Goal: Task Accomplishment & Management: Complete application form

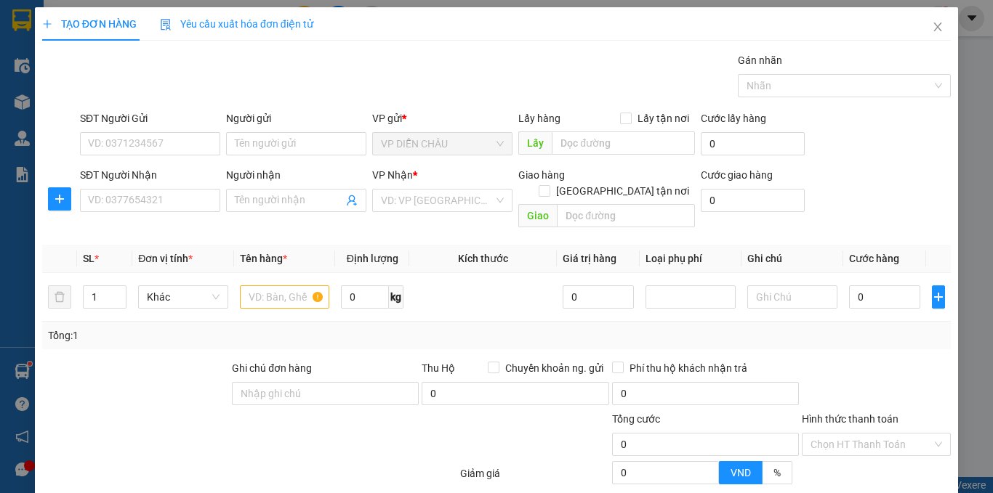
drag, startPoint x: 0, startPoint y: 0, endPoint x: 110, endPoint y: 158, distance: 192.5
click at [105, 168] on div "SĐT Người Nhận" at bounding box center [150, 175] width 140 height 16
click at [105, 189] on input "SĐT Người Nhận" at bounding box center [150, 200] width 140 height 23
click at [121, 143] on input "SĐT Người Gửi" at bounding box center [150, 143] width 140 height 23
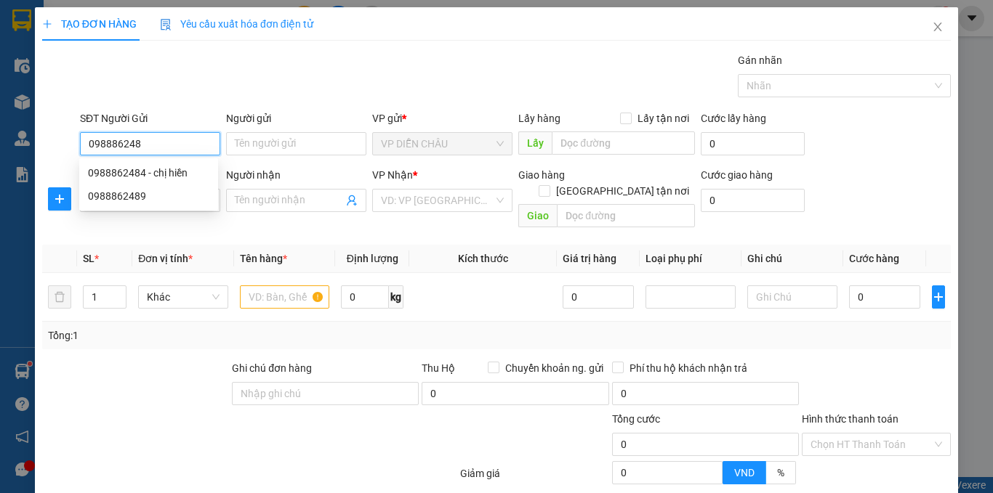
type input "0988862484"
drag, startPoint x: 117, startPoint y: 173, endPoint x: 116, endPoint y: 185, distance: 12.4
click at [117, 174] on div "0988862484 - chị hiền" at bounding box center [148, 173] width 121 height 16
type input "chị hiền"
checkbox input "true"
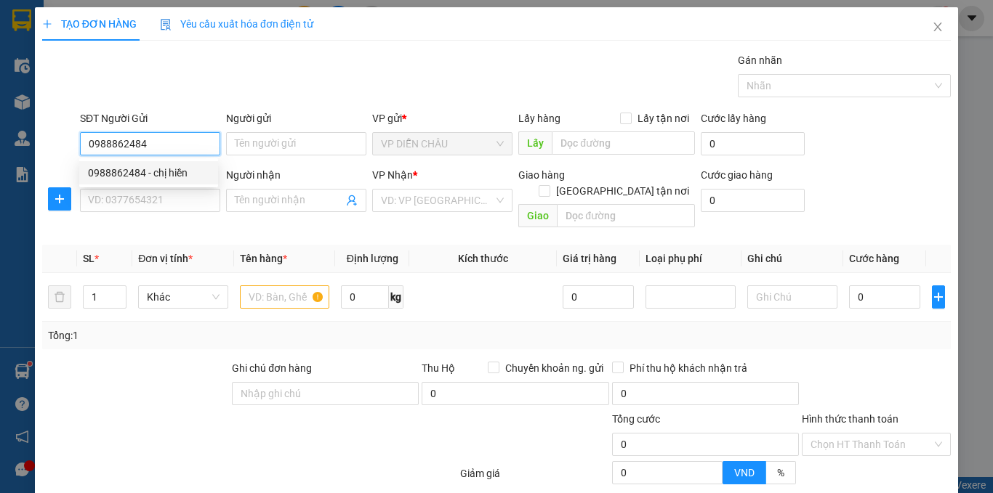
type input "vp"
type input "0988862484"
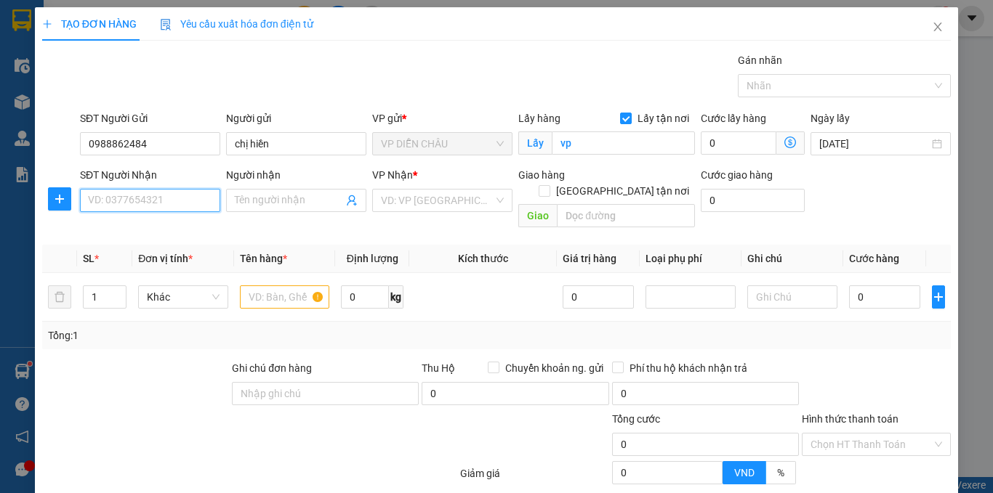
click at [116, 197] on input "SĐT Người Nhận" at bounding box center [150, 200] width 140 height 23
click at [169, 198] on input "SĐT Người Nhận" at bounding box center [150, 200] width 140 height 23
type input "0976754579"
click at [255, 203] on input "Người nhận" at bounding box center [289, 201] width 108 height 16
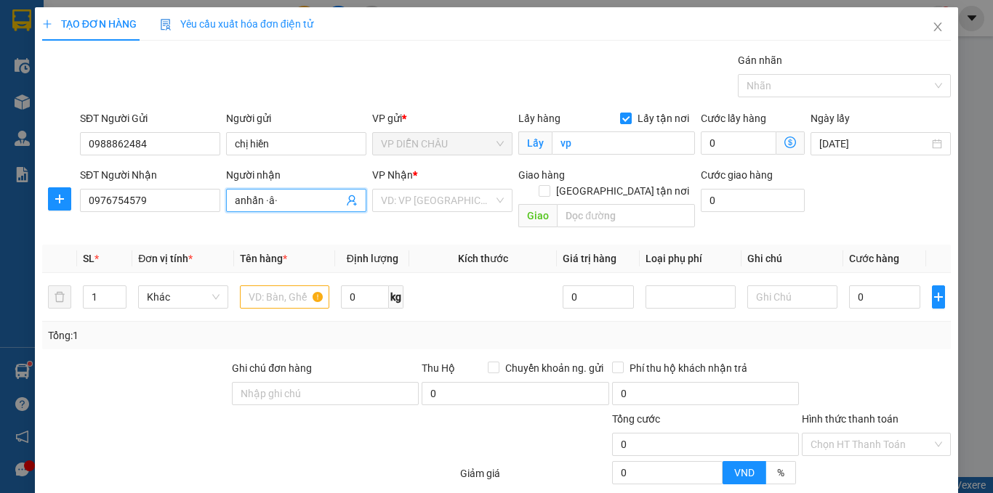
drag, startPoint x: 289, startPoint y: 201, endPoint x: 283, endPoint y: 195, distance: 7.7
click at [286, 201] on input "anhấn ·â·" at bounding box center [289, 201] width 108 height 16
type input "a"
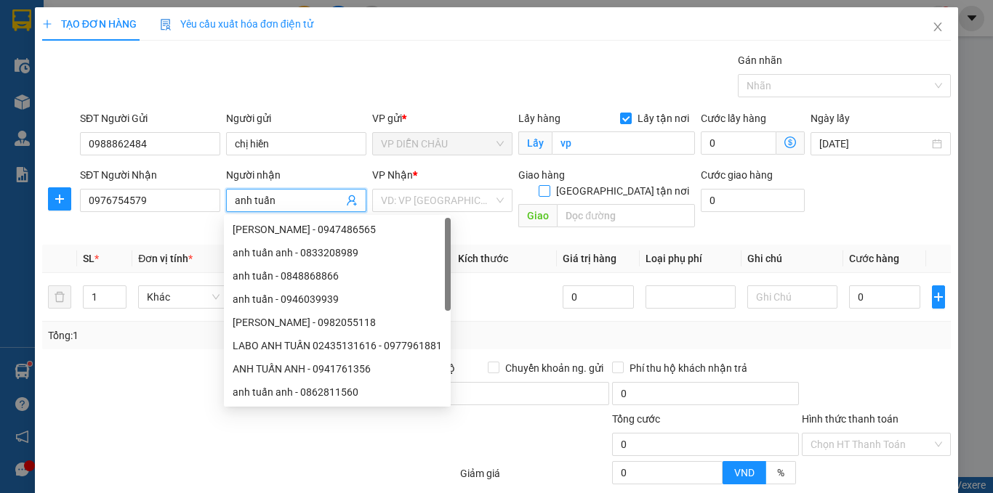
type input "anh tuấn"
click at [549, 185] on input "[GEOGRAPHIC_DATA] tận nơi" at bounding box center [543, 190] width 10 height 10
checkbox input "true"
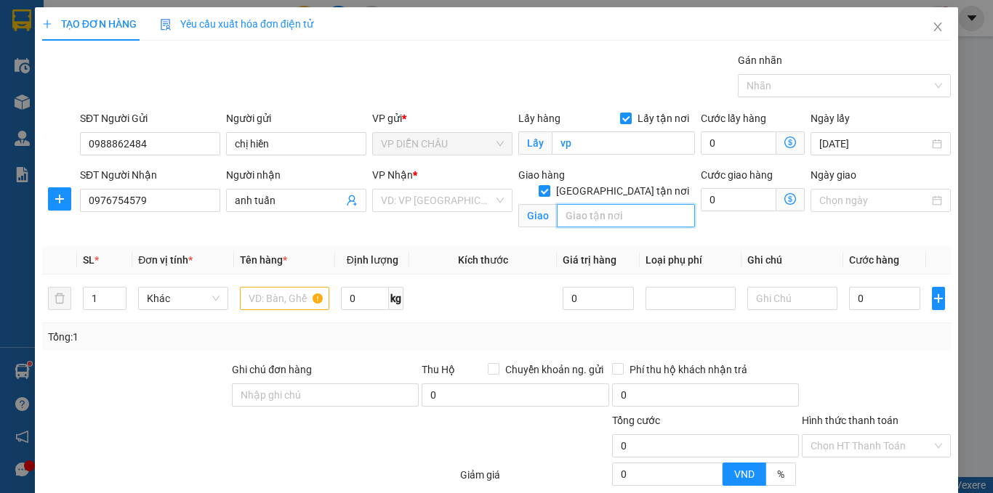
click at [573, 204] on input "text" at bounding box center [626, 215] width 138 height 23
type input "[STREET_ADDRESS]"
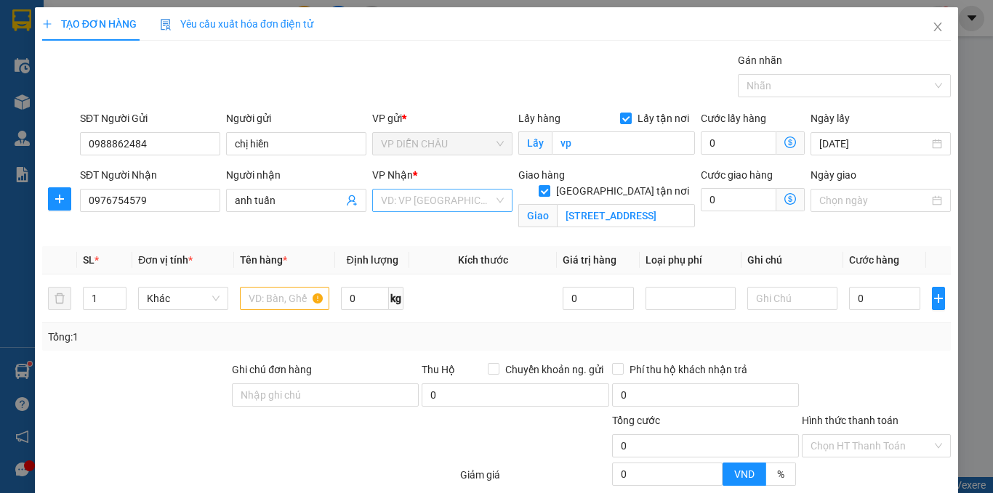
scroll to position [0, 0]
click at [435, 201] on input "search" at bounding box center [437, 201] width 113 height 22
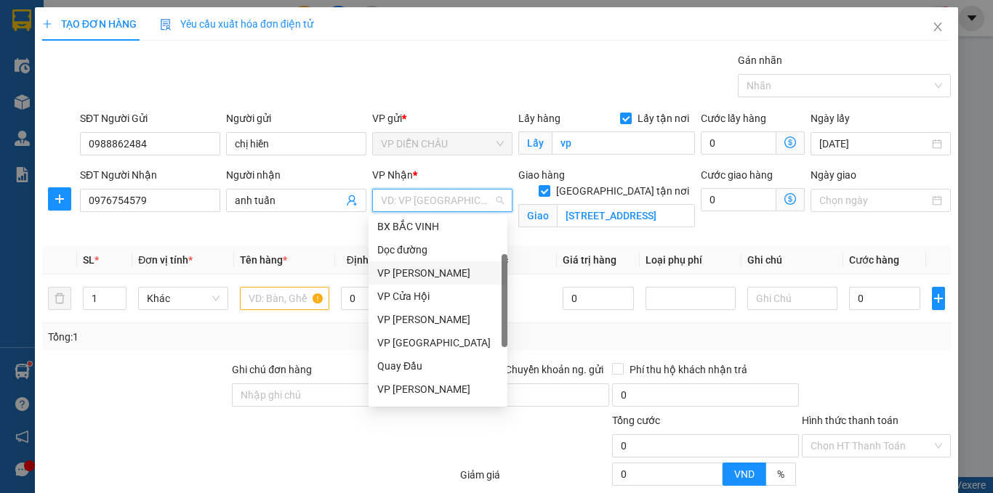
scroll to position [145, 0]
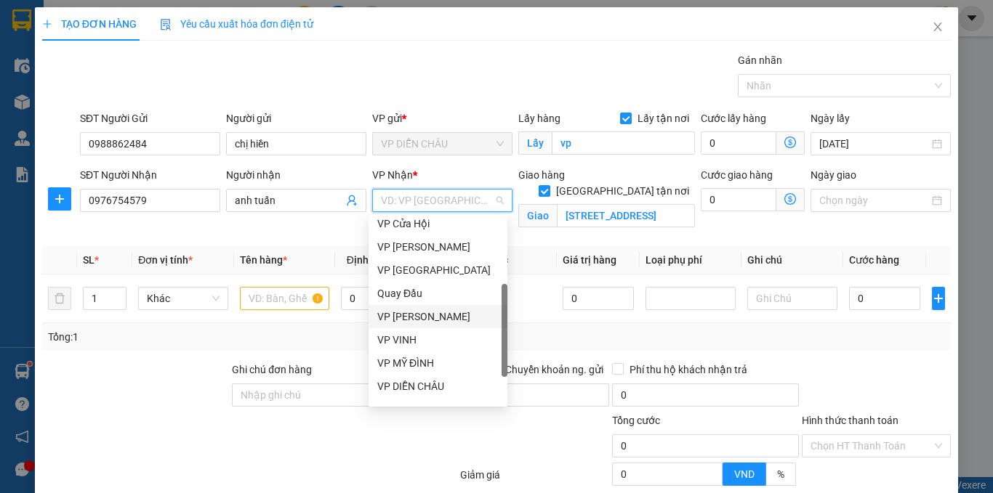
click at [427, 307] on div "VP [PERSON_NAME]" at bounding box center [437, 316] width 139 height 23
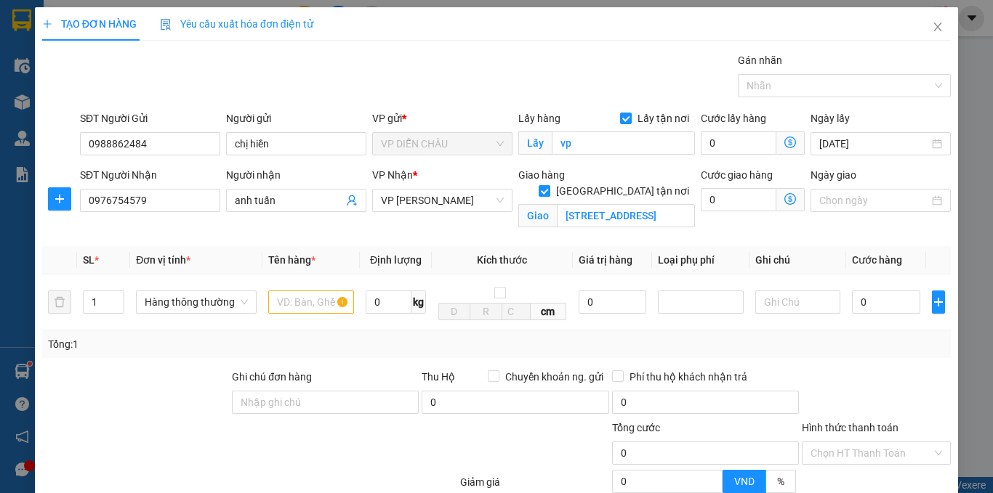
click at [784, 201] on icon "dollar-circle" at bounding box center [790, 199] width 12 height 12
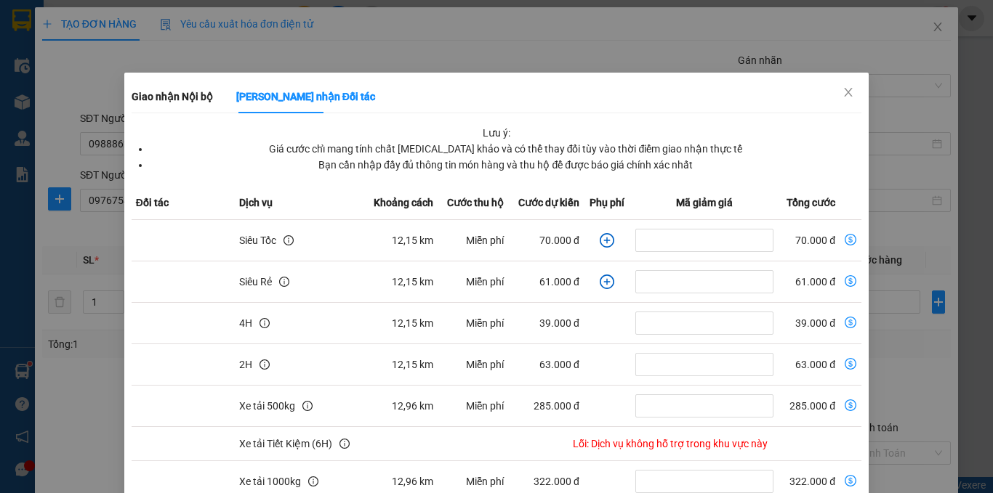
scroll to position [218, 0]
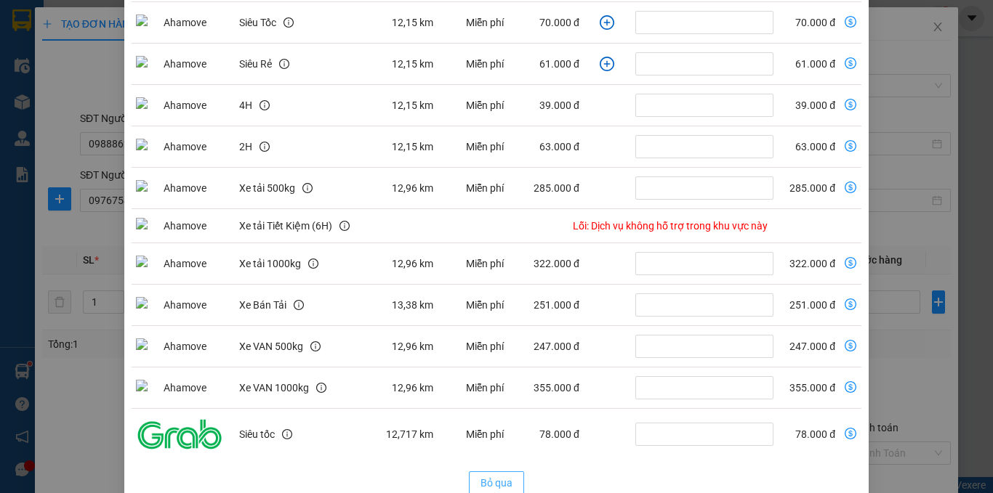
click at [493, 480] on span "Bỏ qua" at bounding box center [496, 483] width 32 height 16
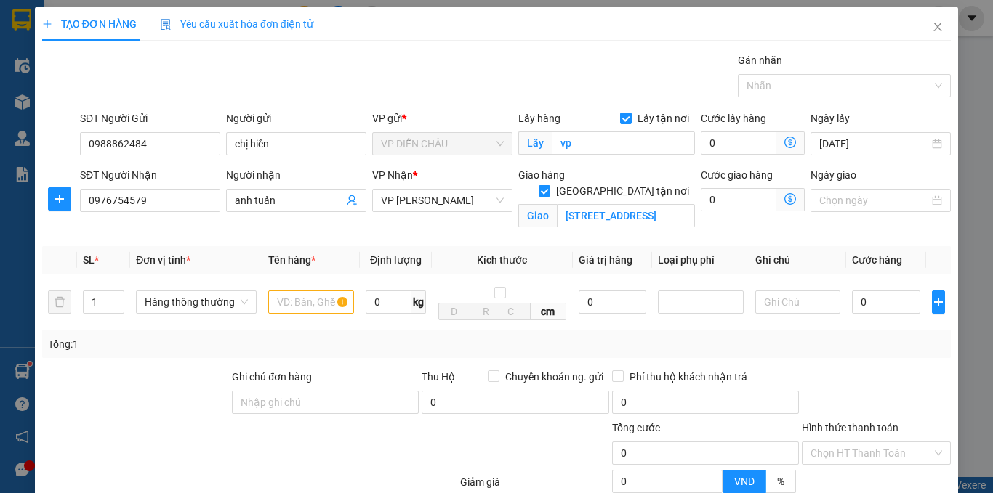
scroll to position [172, 0]
click at [433, 206] on span "VP [PERSON_NAME]" at bounding box center [442, 201] width 123 height 22
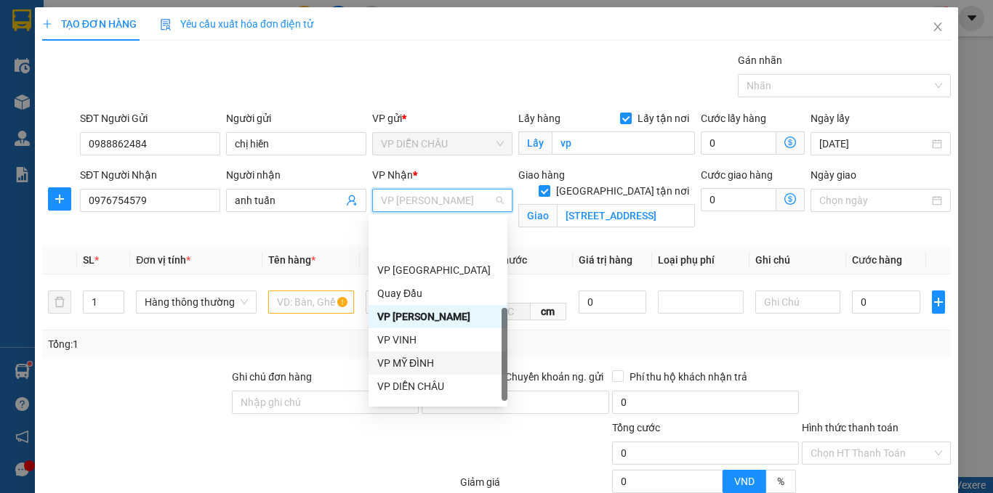
scroll to position [203, 0]
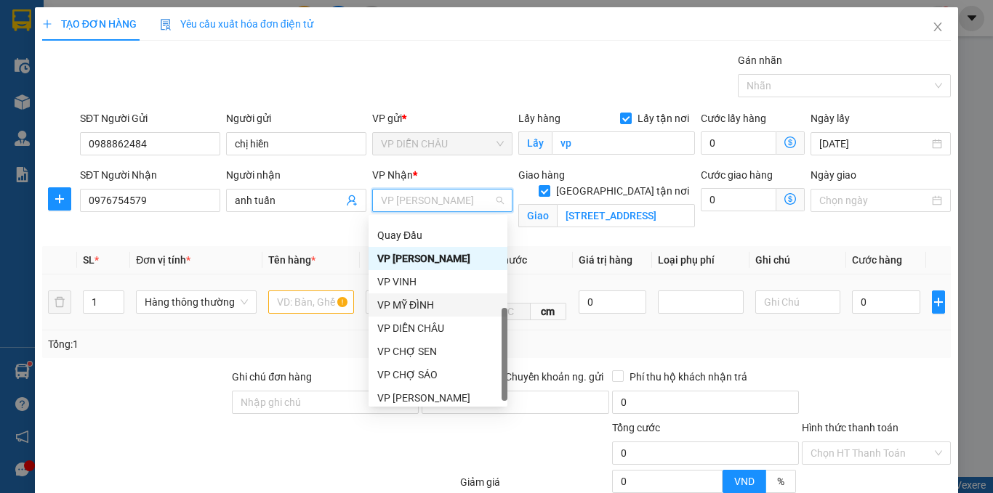
drag, startPoint x: 427, startPoint y: 312, endPoint x: 491, endPoint y: 289, distance: 68.3
click at [427, 311] on div "VP MỸ ĐÌNH" at bounding box center [437, 305] width 121 height 16
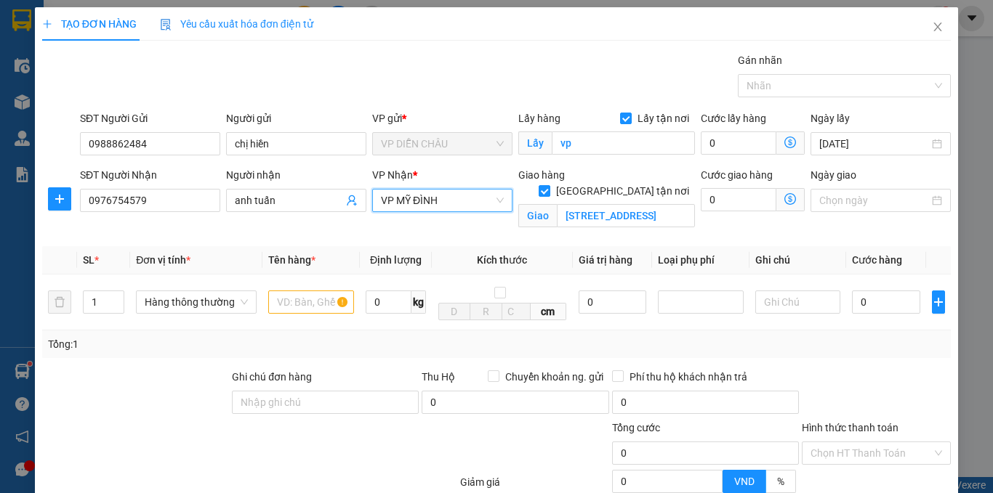
click at [784, 195] on icon "dollar-circle" at bounding box center [790, 199] width 12 height 12
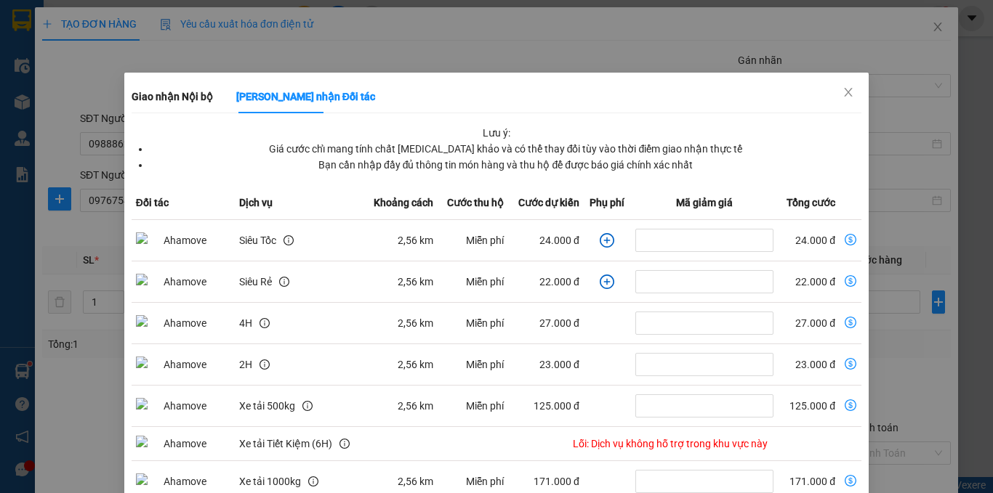
scroll to position [218, 0]
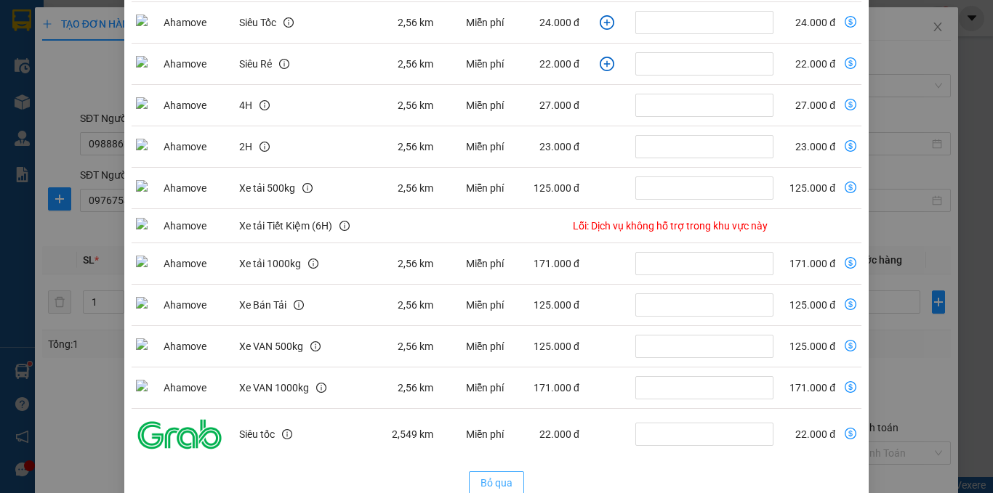
click at [488, 485] on span "Bỏ qua" at bounding box center [496, 483] width 32 height 16
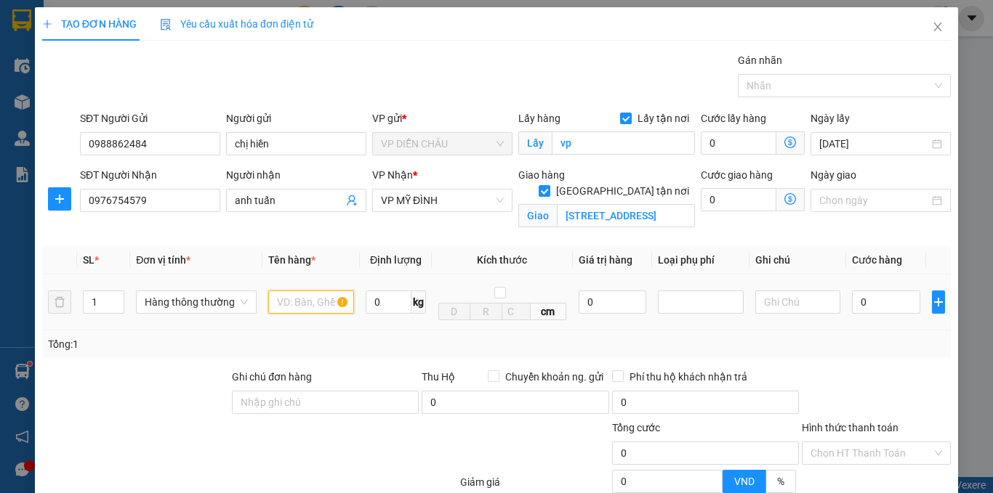
click at [281, 299] on input "text" at bounding box center [311, 302] width 86 height 23
type input "d"
type input "đồ khô"
click at [701, 197] on input "0" at bounding box center [739, 199] width 76 height 23
click at [784, 197] on icon "dollar-circle" at bounding box center [790, 199] width 12 height 12
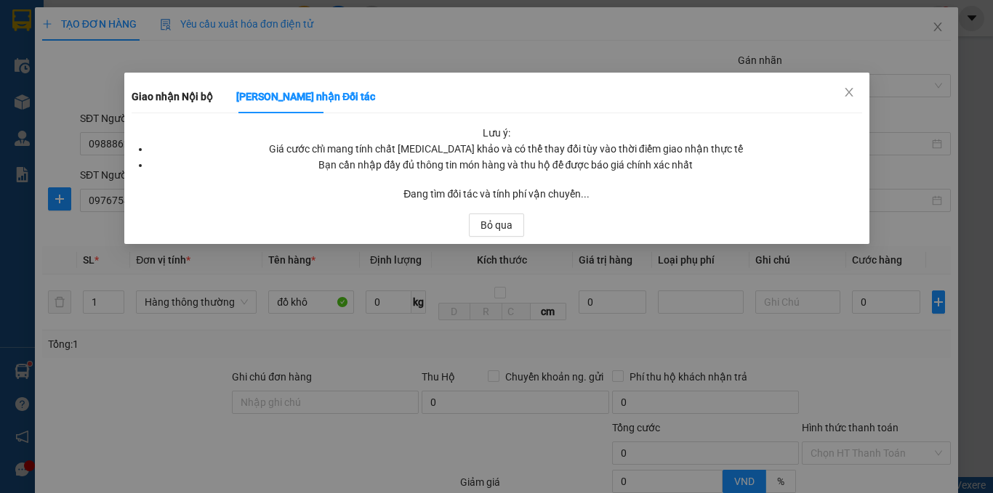
scroll to position [0, 0]
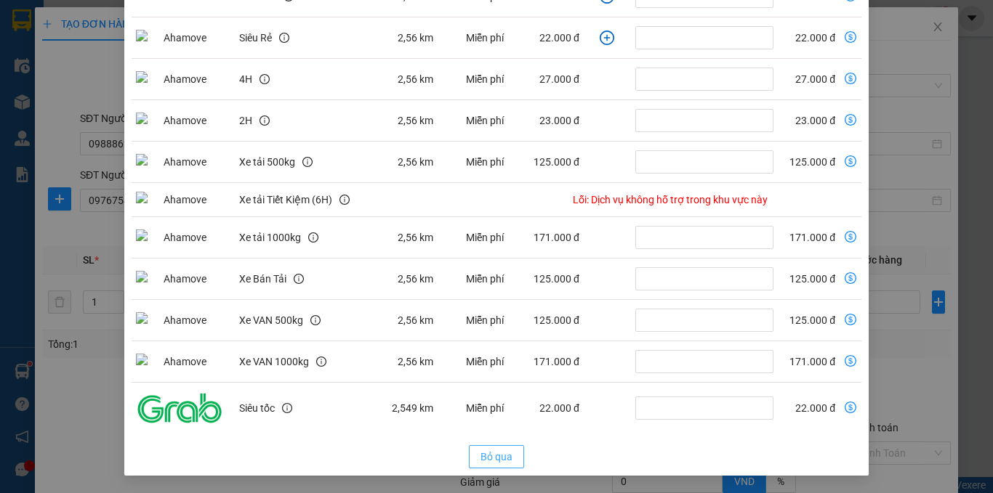
click at [480, 458] on span "Bỏ qua" at bounding box center [496, 457] width 32 height 16
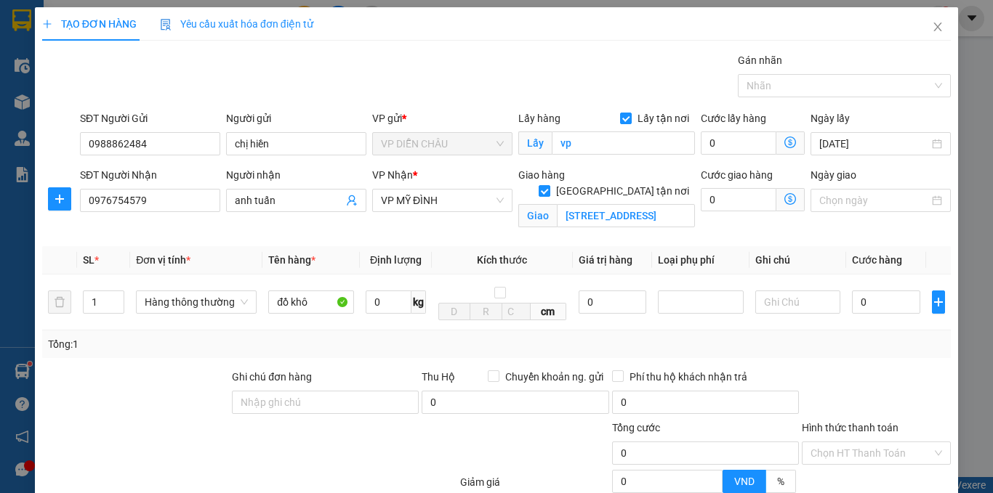
scroll to position [172, 0]
click at [701, 202] on input "0" at bounding box center [739, 199] width 76 height 23
type input "4"
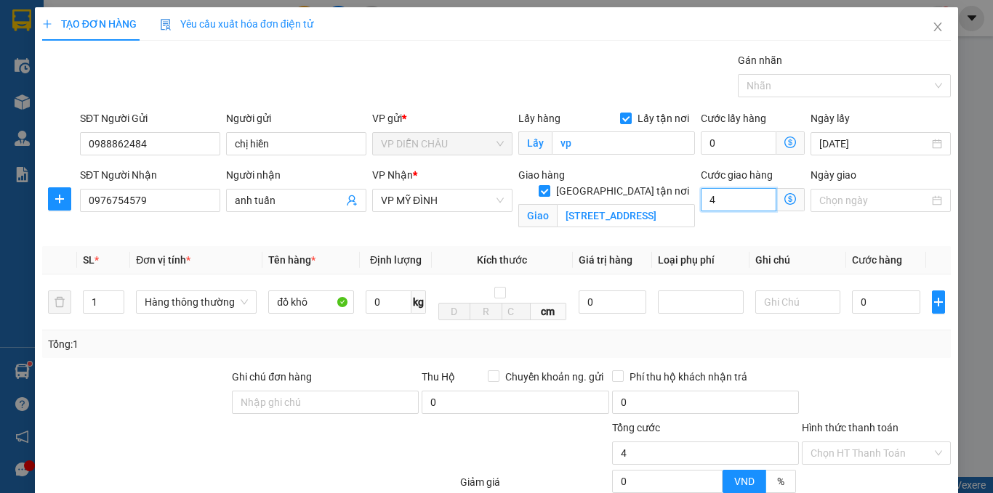
type input "40"
type input "400"
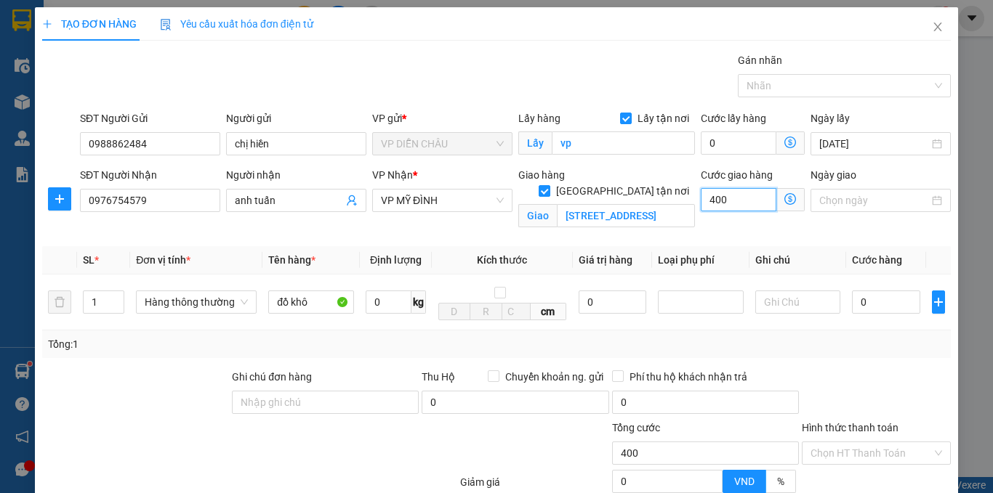
type input "4.000"
type input "40.000"
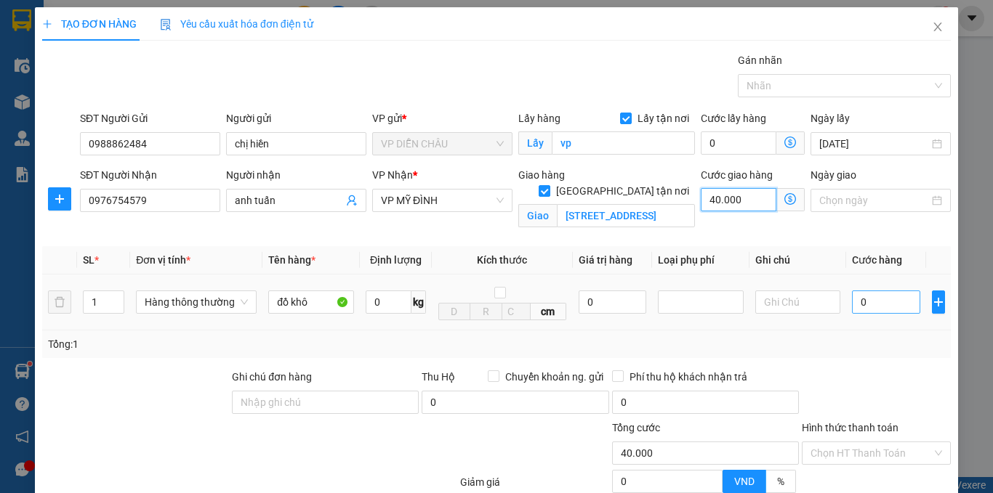
type input "40.000"
click at [852, 305] on input "0" at bounding box center [886, 302] width 68 height 23
type input "4"
type input "40.004"
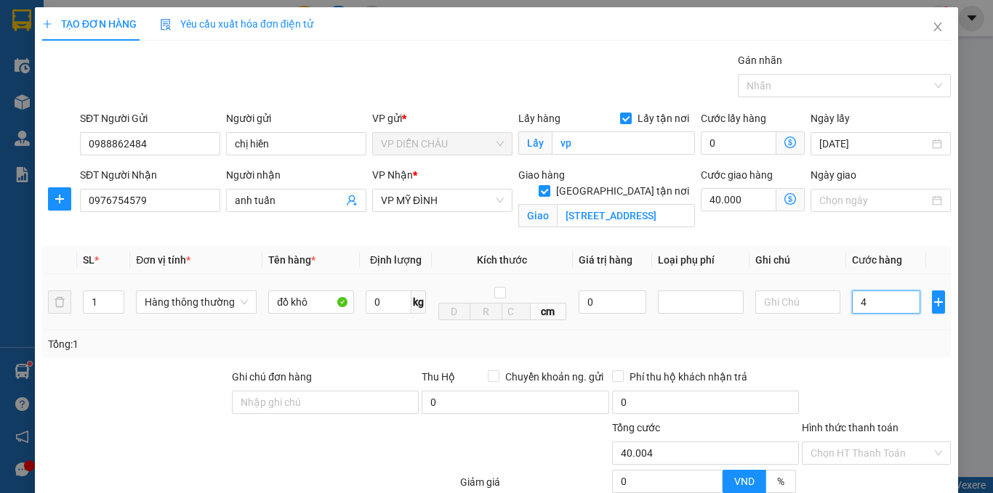
type input "40"
type input "40.040"
type input "400"
type input "40.400"
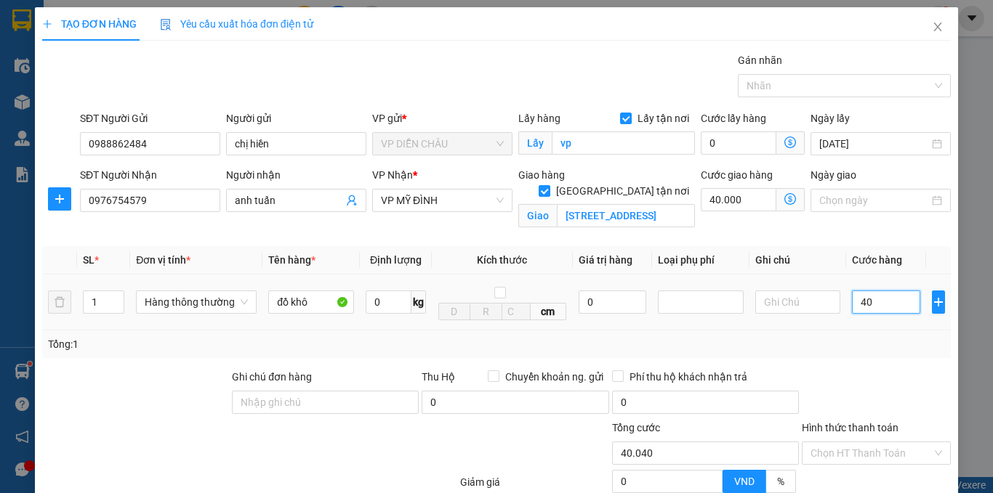
type input "40.400"
type input "4.000"
type input "44.000"
type input "40.000"
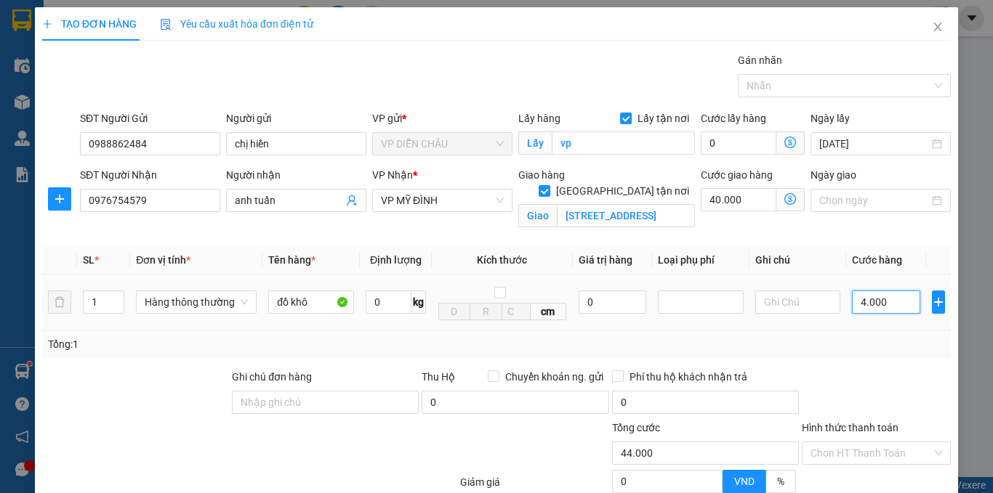
type input "80.000"
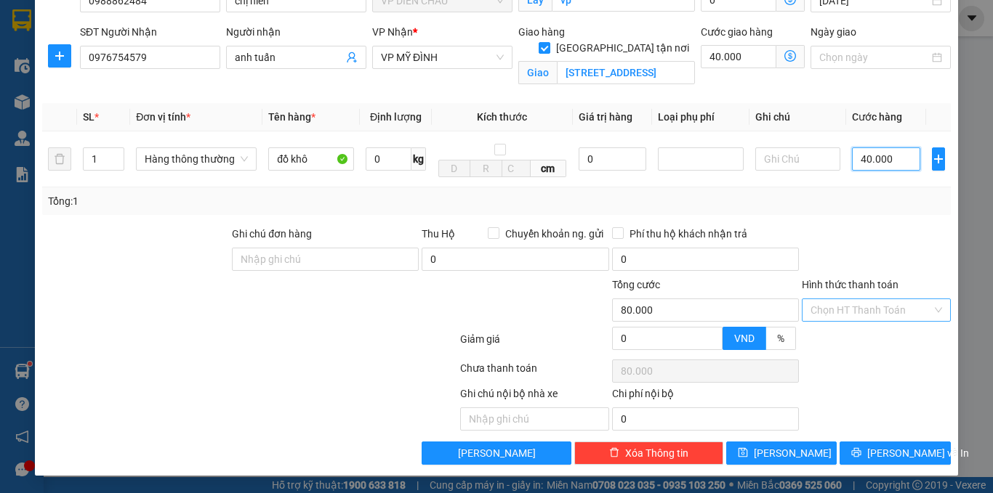
type input "40.000"
click at [855, 312] on input "Hình thức thanh toán" at bounding box center [870, 310] width 121 height 22
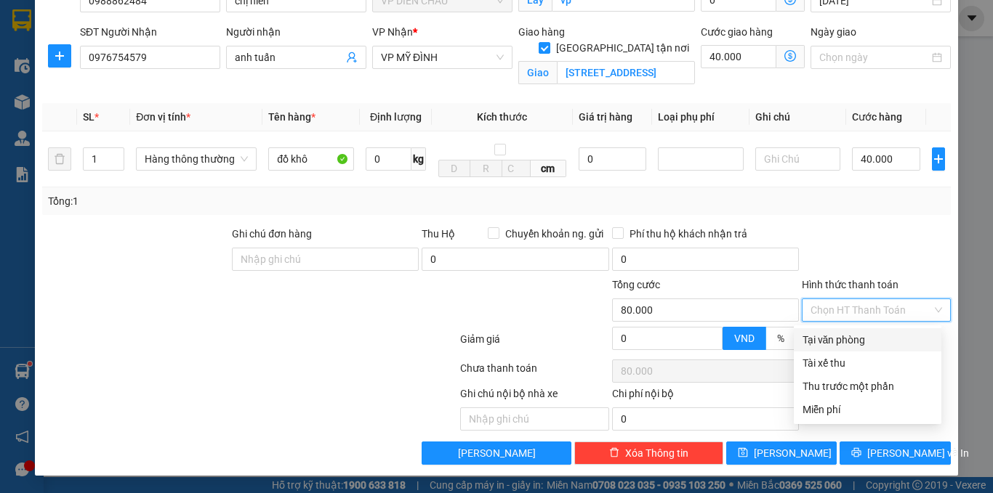
click at [847, 340] on div "Tại văn phòng" at bounding box center [867, 340] width 130 height 16
type input "0"
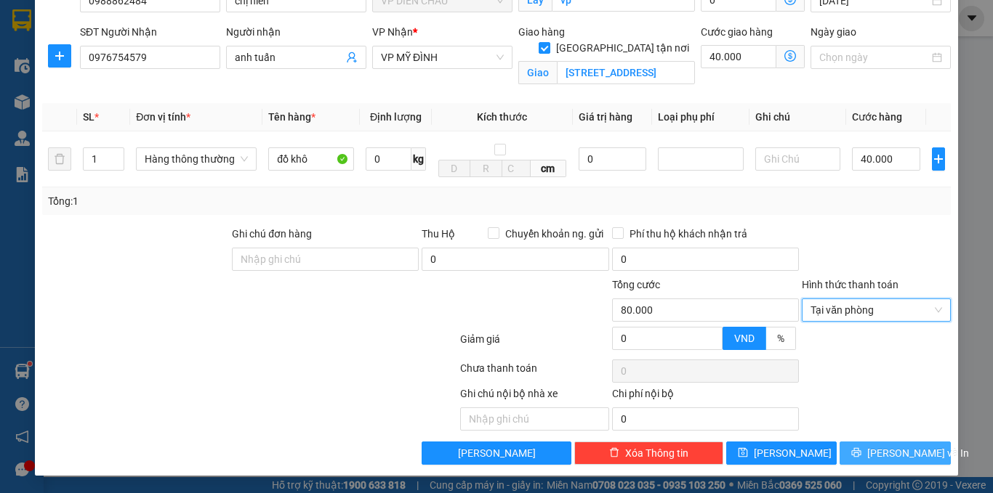
click at [873, 461] on button "[PERSON_NAME] và In" at bounding box center [894, 453] width 111 height 23
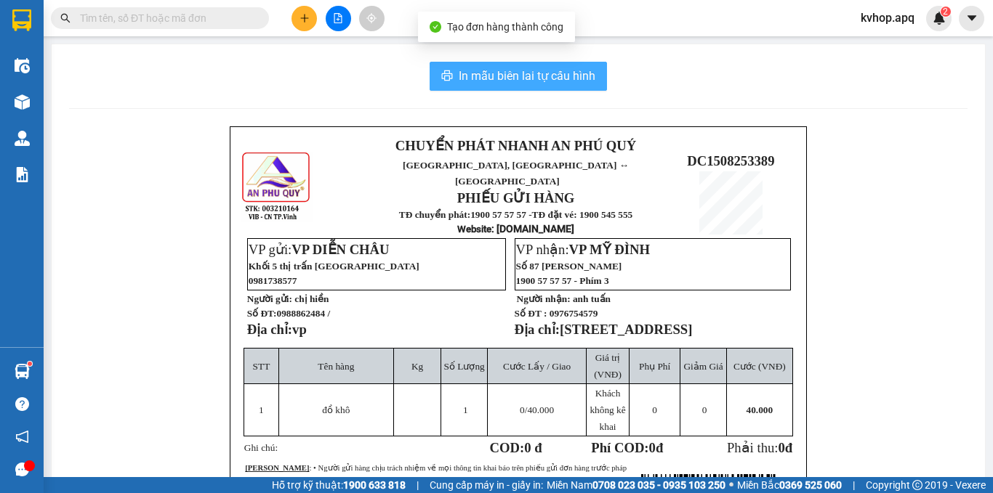
click at [484, 76] on span "In mẫu biên lai tự cấu hình" at bounding box center [527, 76] width 137 height 18
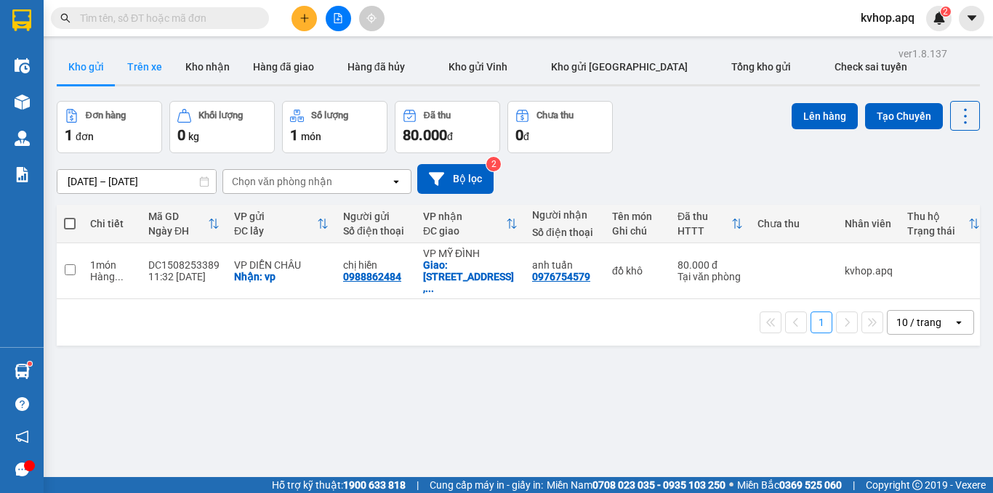
click at [140, 69] on button "Trên xe" at bounding box center [145, 66] width 58 height 35
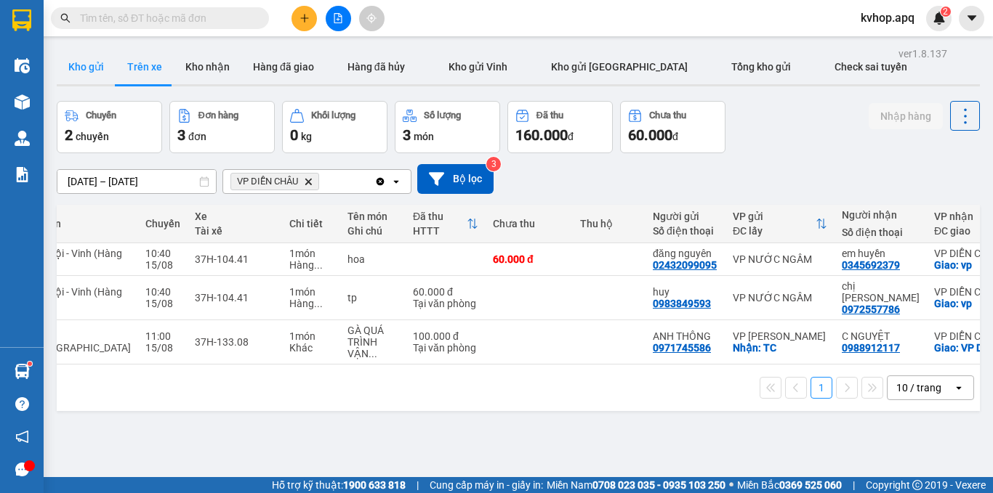
click at [84, 77] on button "Kho gửi" at bounding box center [86, 66] width 59 height 35
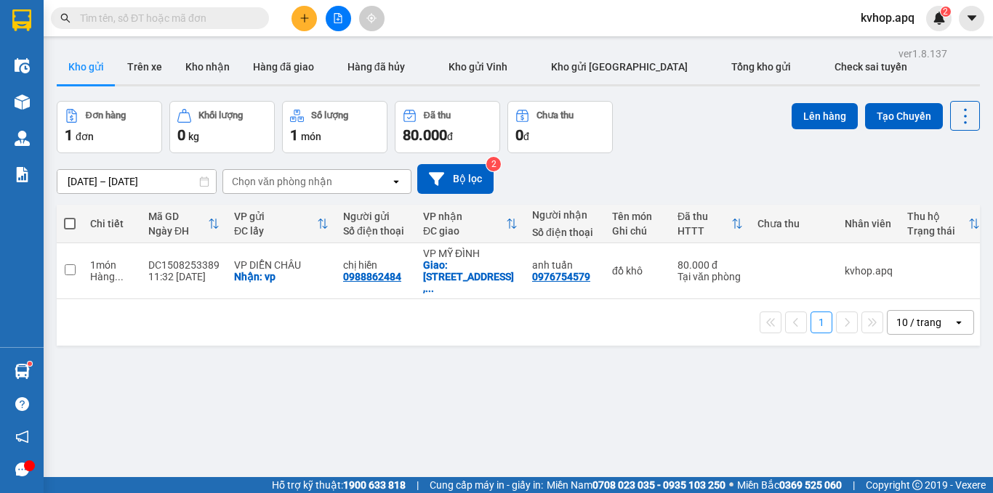
click at [70, 223] on span at bounding box center [70, 224] width 12 height 12
click at [70, 217] on input "checkbox" at bounding box center [70, 217] width 0 height 0
checkbox input "true"
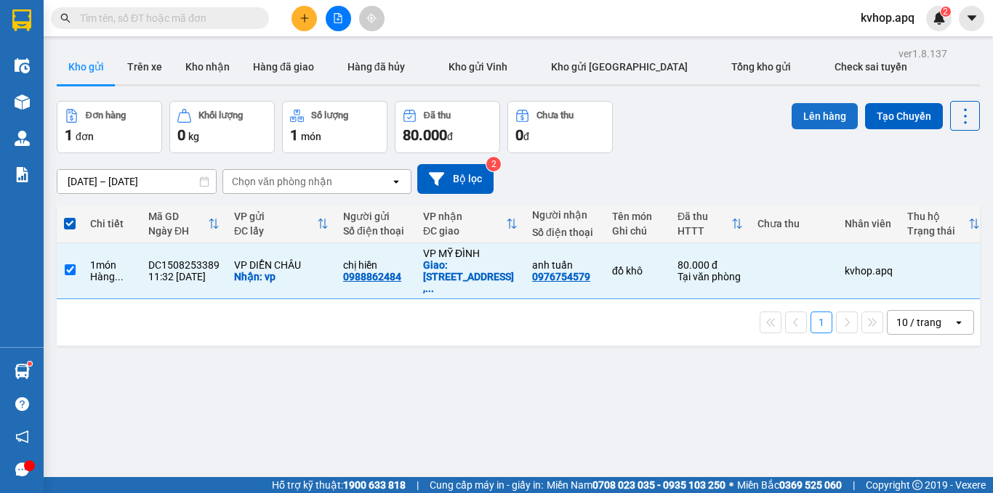
click at [796, 118] on button "Lên hàng" at bounding box center [824, 116] width 66 height 26
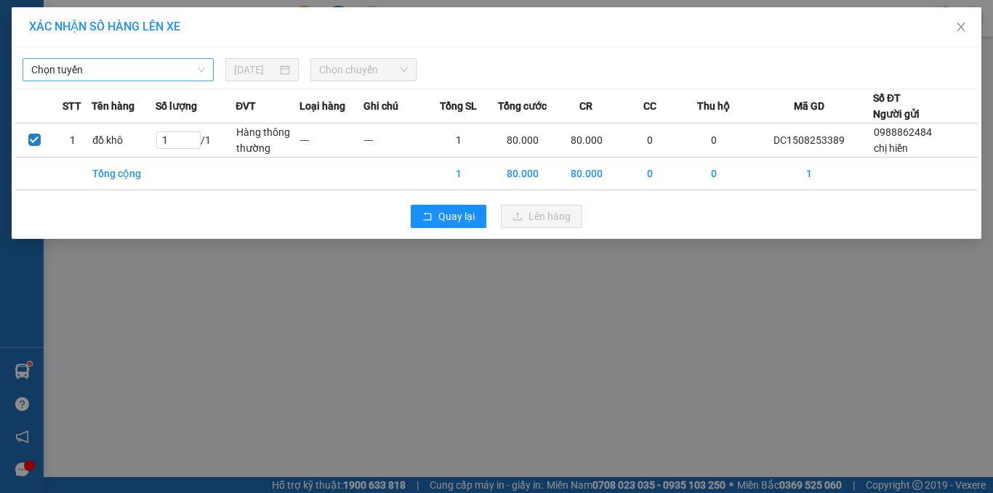
click at [110, 76] on span "Chọn tuyến" at bounding box center [118, 70] width 174 height 22
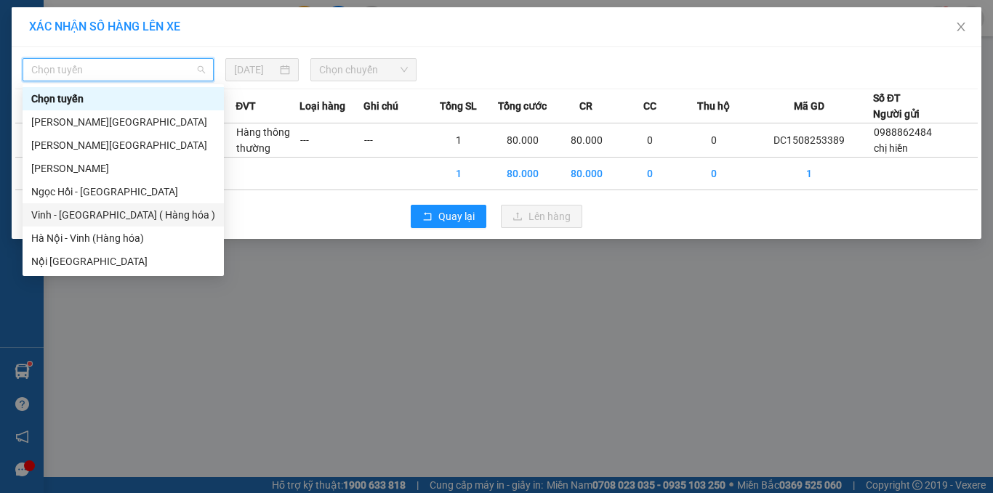
drag, startPoint x: 81, startPoint y: 221, endPoint x: 99, endPoint y: 209, distance: 21.6
click at [84, 217] on div "Vinh - [GEOGRAPHIC_DATA] ( Hàng hóa )" at bounding box center [123, 215] width 184 height 16
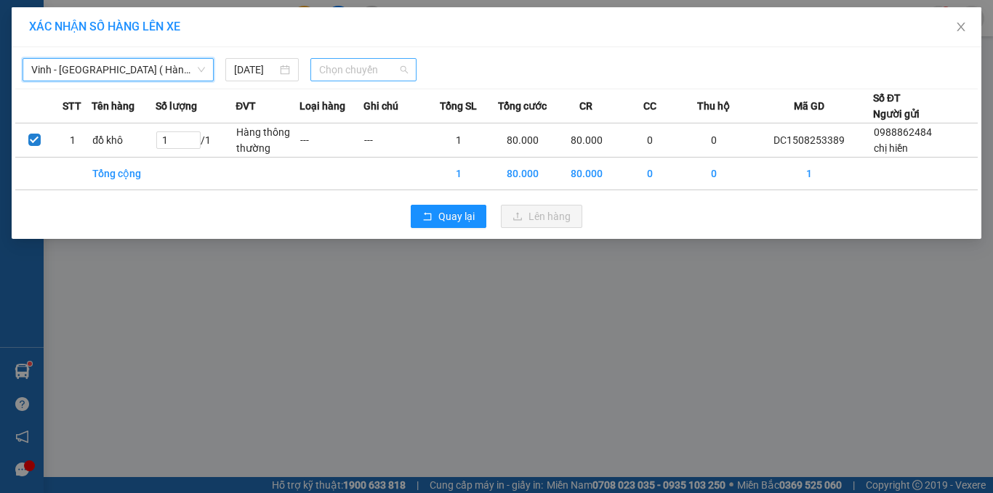
click at [363, 73] on span "Chọn chuyến" at bounding box center [363, 70] width 89 height 22
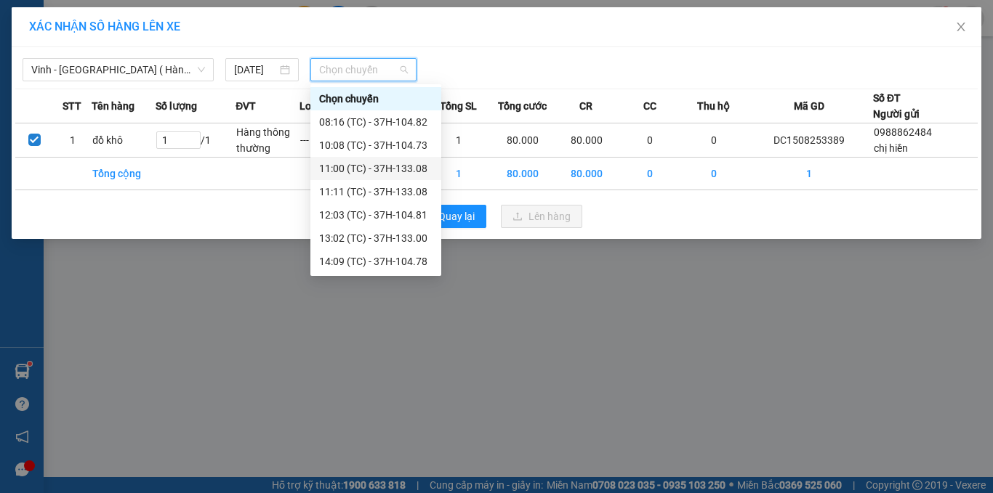
click at [399, 167] on div "11:00 (TC) - 37H-133.08" at bounding box center [375, 169] width 113 height 16
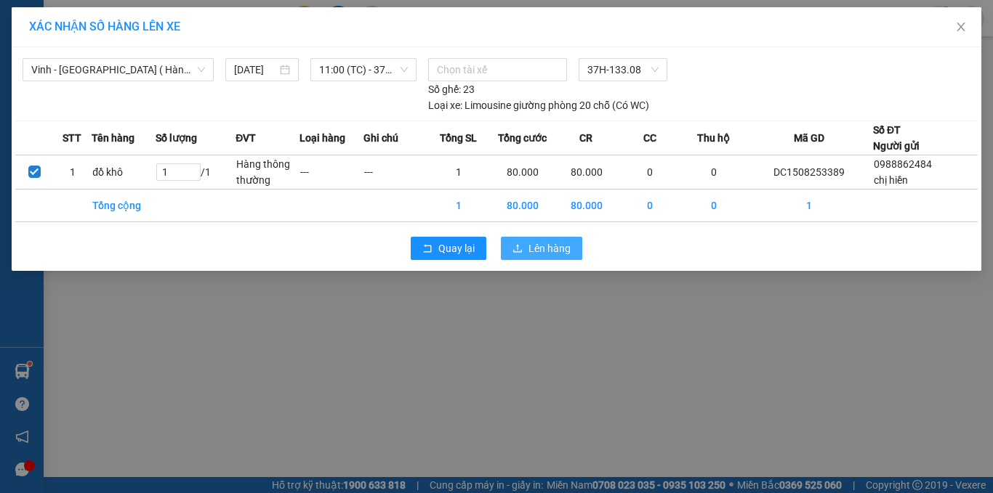
drag, startPoint x: 573, startPoint y: 246, endPoint x: 573, endPoint y: 277, distance: 30.5
click at [572, 247] on button "Lên hàng" at bounding box center [541, 248] width 81 height 23
